Goal: Check status: Check status

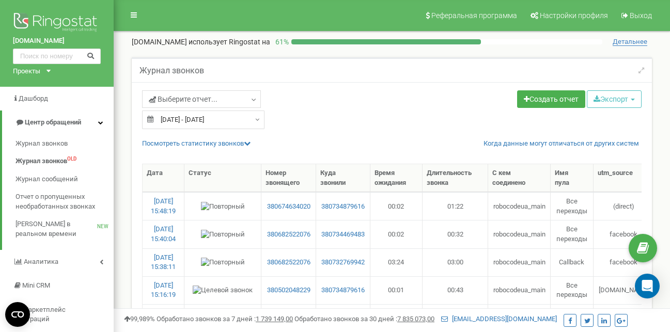
select select "50"
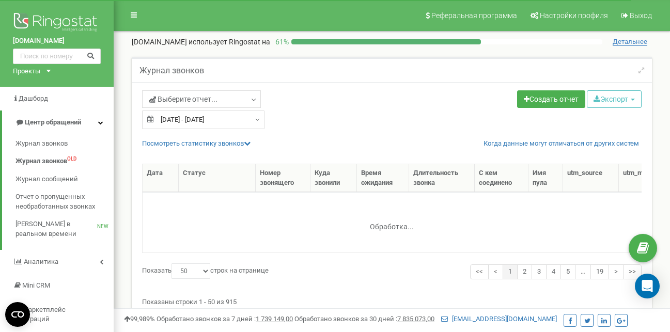
select select "50"
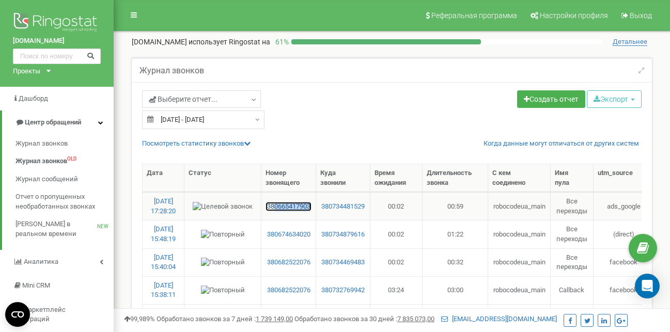
drag, startPoint x: 299, startPoint y: 207, endPoint x: 276, endPoint y: 205, distance: 23.3
select select "50"
drag, startPoint x: 311, startPoint y: 205, endPoint x: 273, endPoint y: 205, distance: 37.7
select select "50"
